Goal: Navigation & Orientation: Find specific page/section

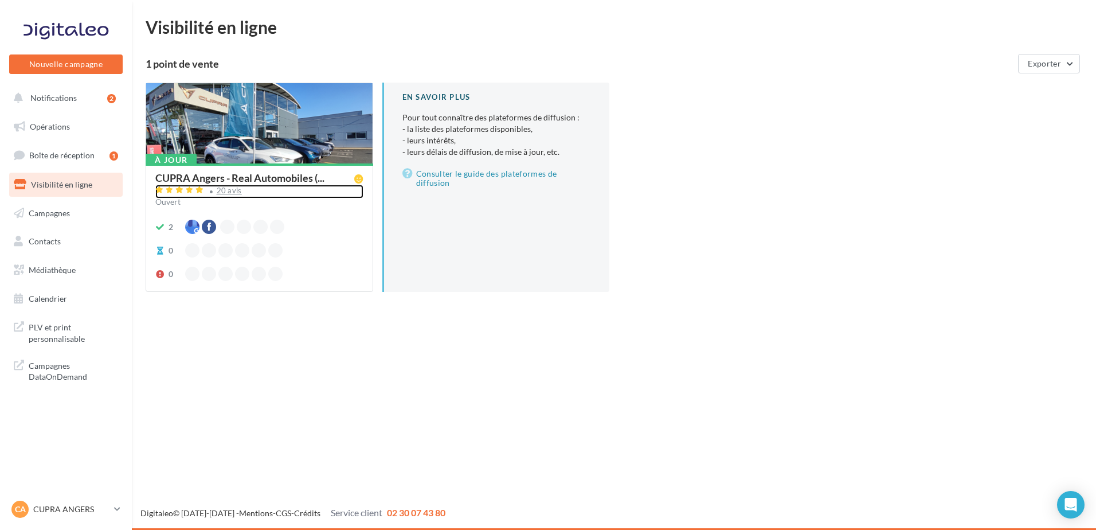
click at [226, 190] on div "20 avis" at bounding box center [229, 190] width 25 height 7
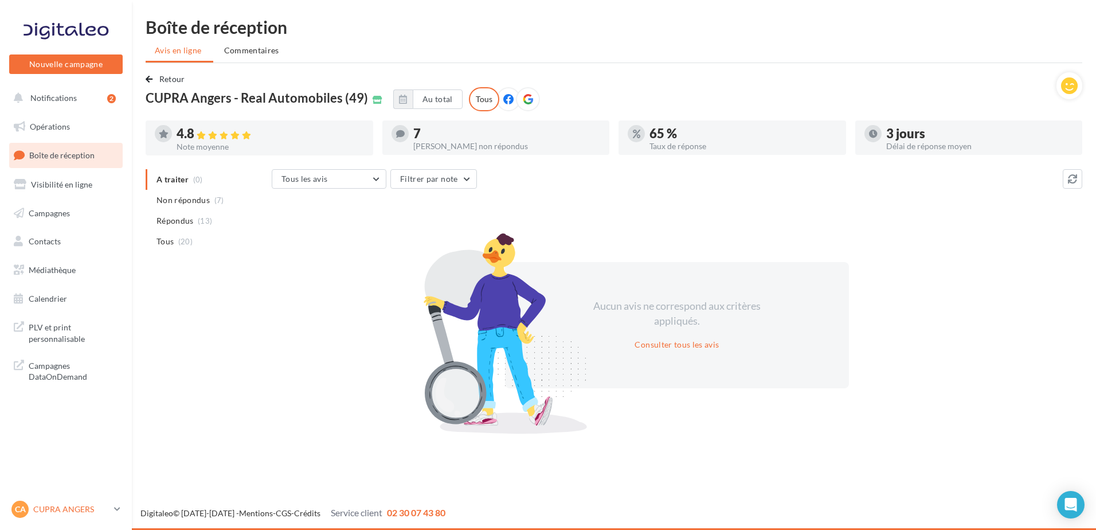
click at [89, 512] on p "CUPRA ANGERS" at bounding box center [71, 508] width 76 height 11
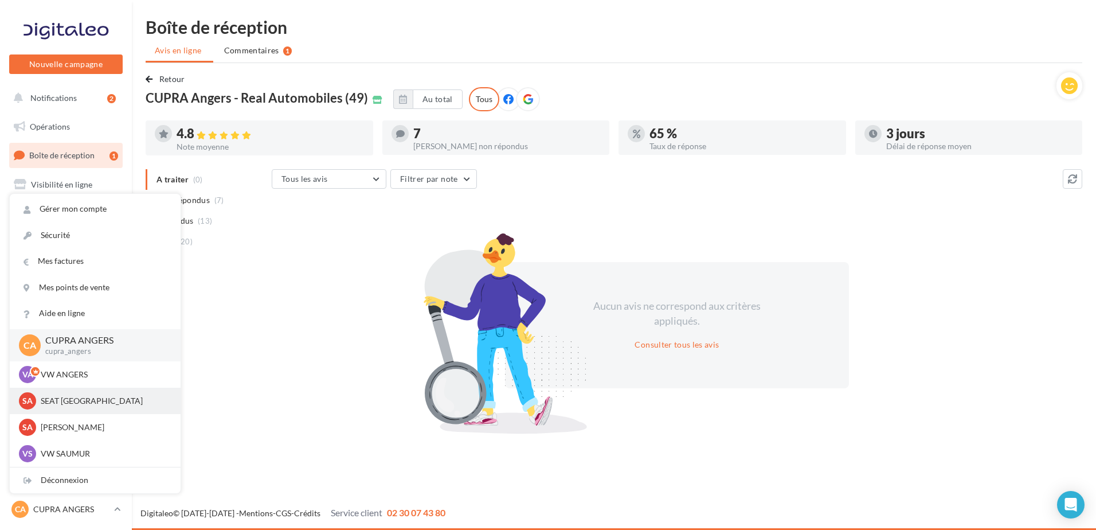
drag, startPoint x: 73, startPoint y: 392, endPoint x: 71, endPoint y: 399, distance: 7.8
click at [71, 399] on div "SA SEAT [GEOGRAPHIC_DATA] SEAT-[GEOGRAPHIC_DATA]" at bounding box center [95, 401] width 171 height 26
click at [71, 399] on p "SEAT ANGERS" at bounding box center [104, 400] width 126 height 11
